Goal: Browse casually: Explore the website without a specific task or goal

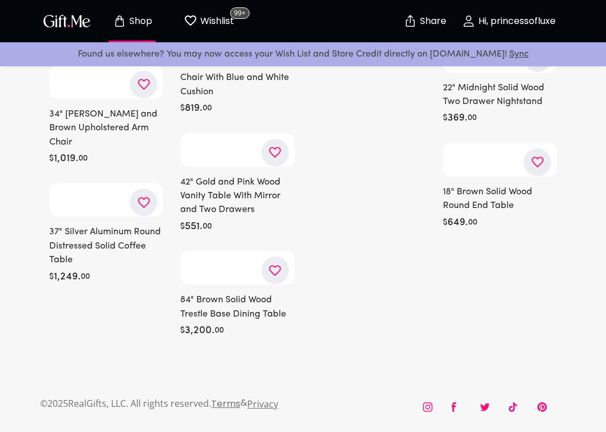
scroll to position [37702, 0]
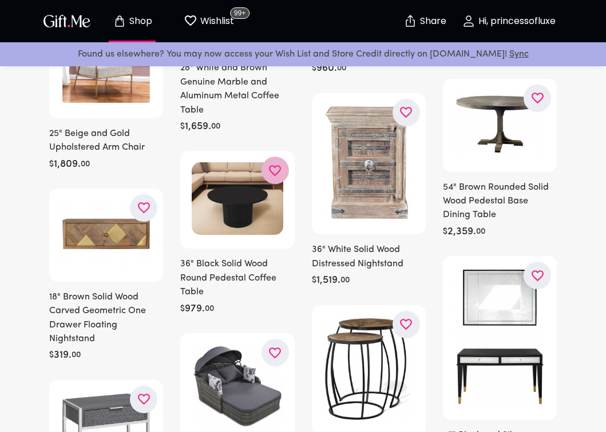
click at [0, 0] on icon "button" at bounding box center [0, 0] width 0 height 0
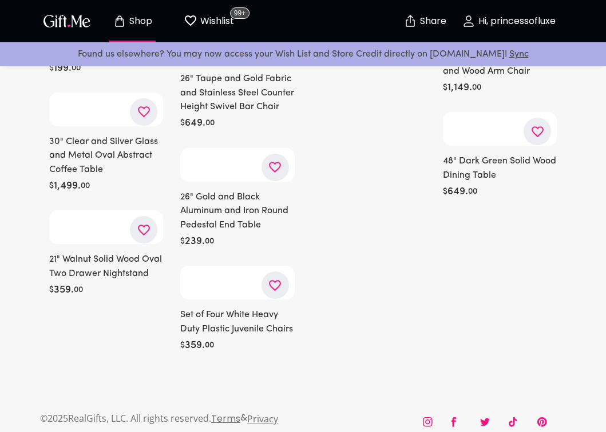
scroll to position [42579, 0]
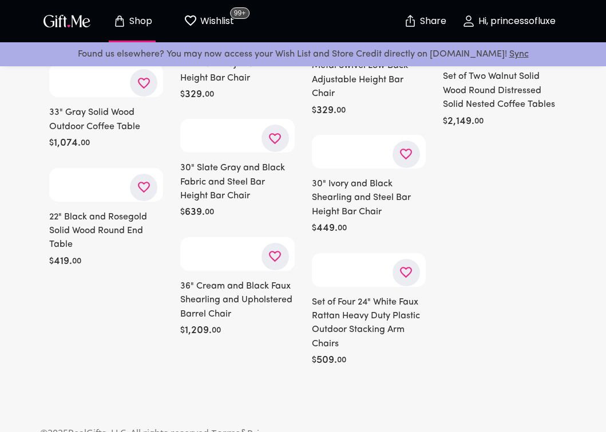
scroll to position [59418, 0]
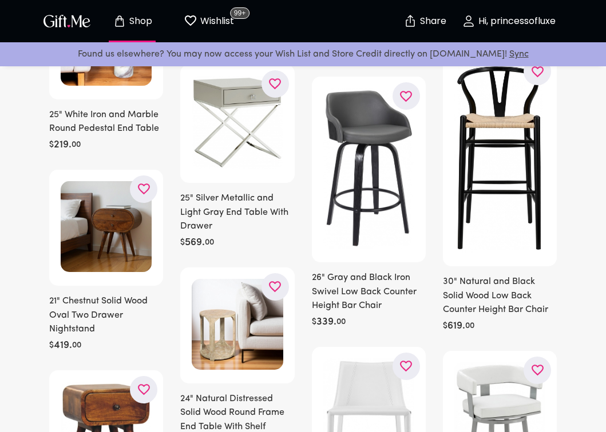
click at [282, 392] on h6 "24" Natural Distressed Solid Wood Round Frame End Table With Shelf" at bounding box center [237, 413] width 114 height 42
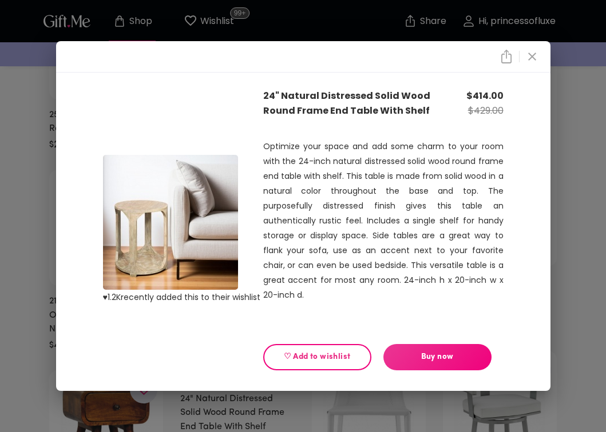
scroll to position [59486, 0]
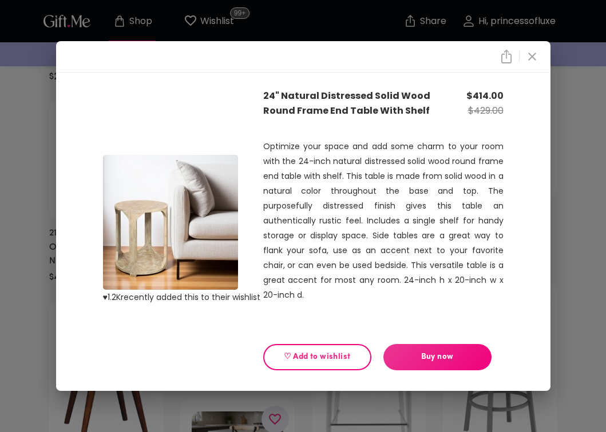
click at [562, 257] on div "♥ 1.2K recently added this to their wishlist 24" Natural Distressed Solid Wood …" at bounding box center [303, 216] width 606 height 432
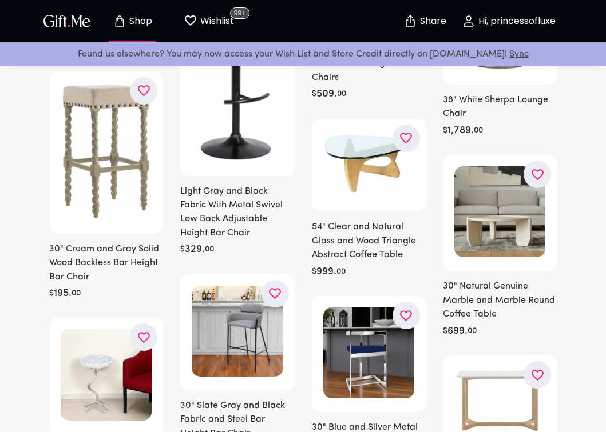
scroll to position [61481, 0]
